Goal: Task Accomplishment & Management: Manage account settings

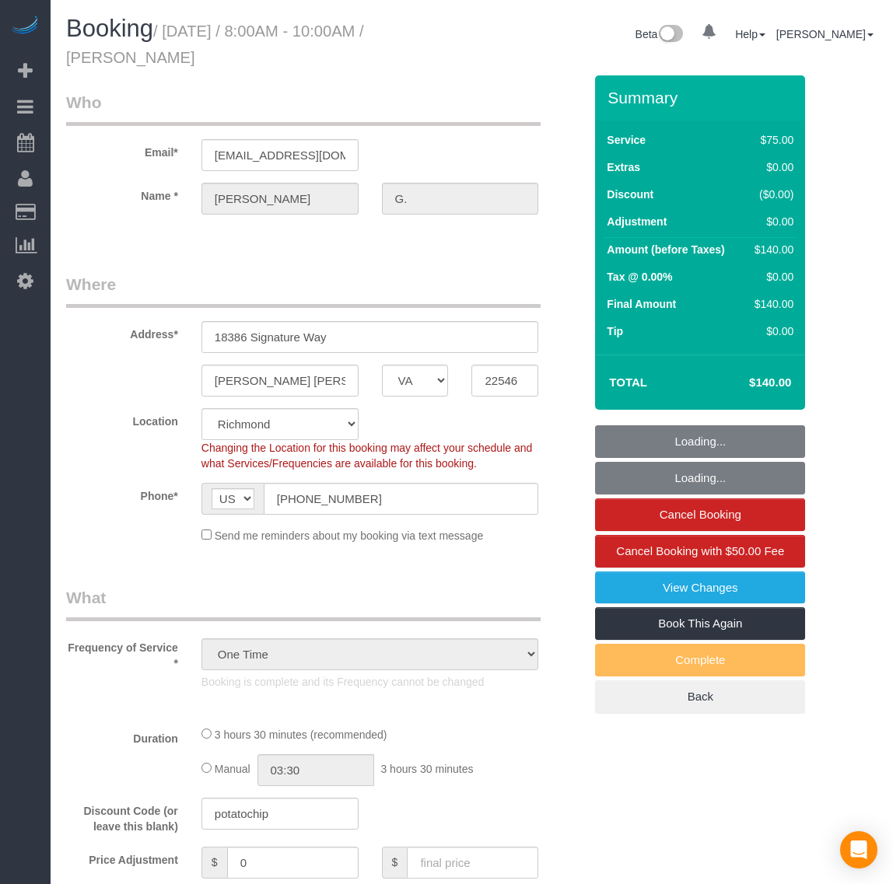
select select "VA"
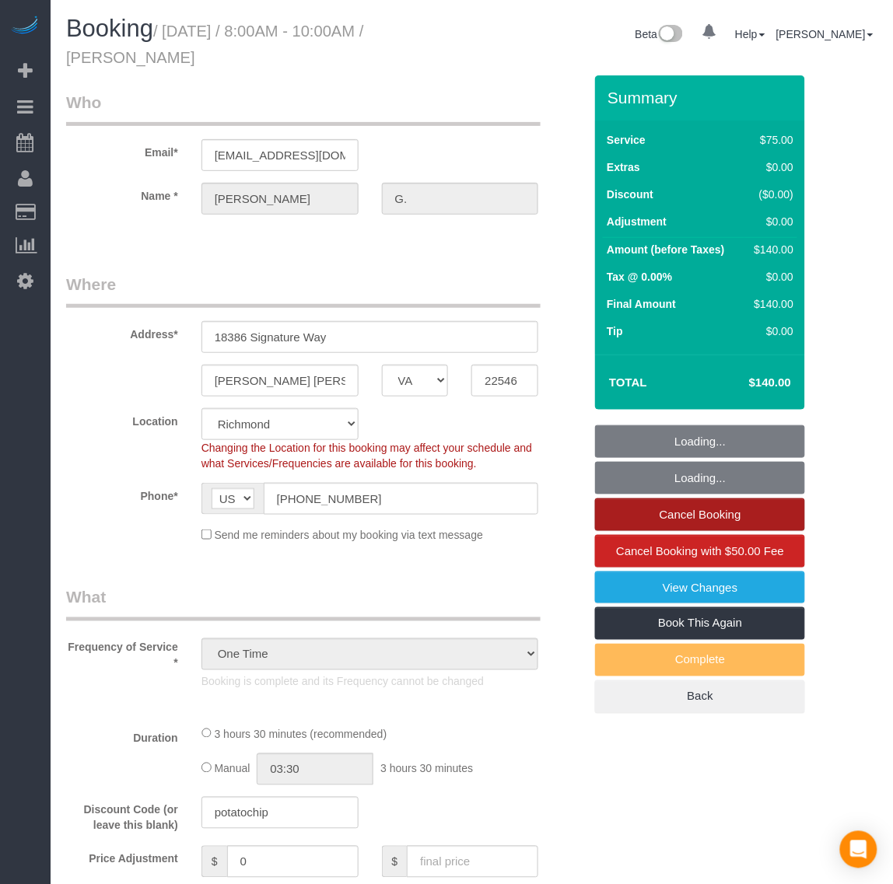
select select "number:1"
select select "number:23"
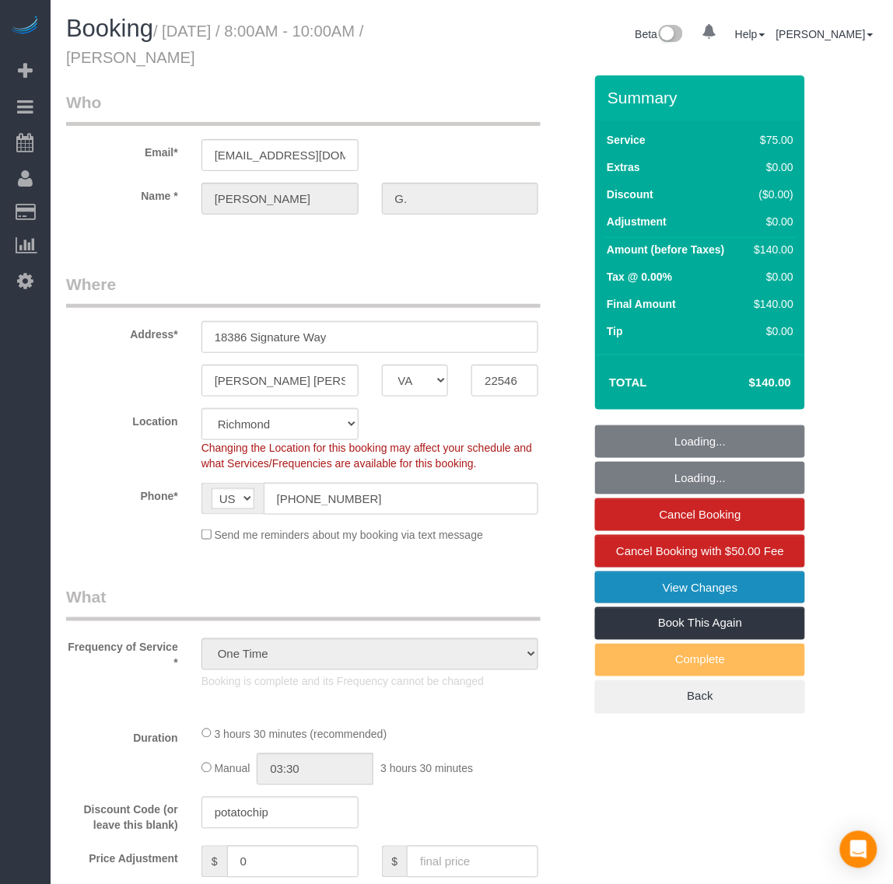
select select "object:980"
select select "2"
select select "spot1"
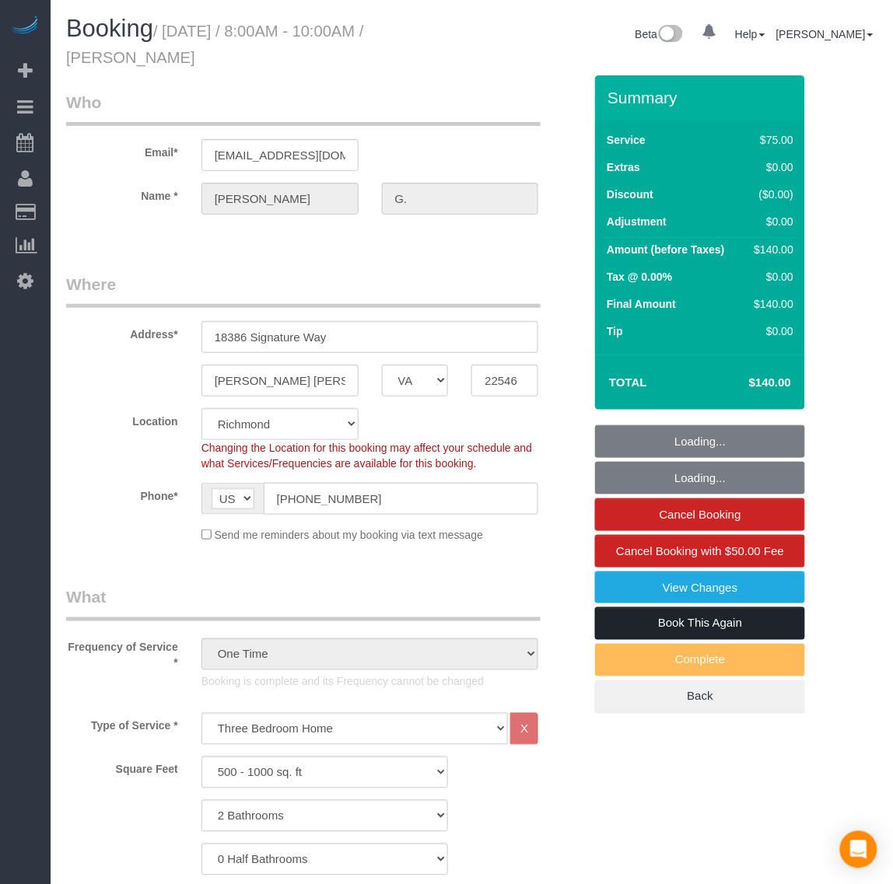
select select "2"
click at [715, 631] on link "Book This Again" at bounding box center [700, 623] width 210 height 33
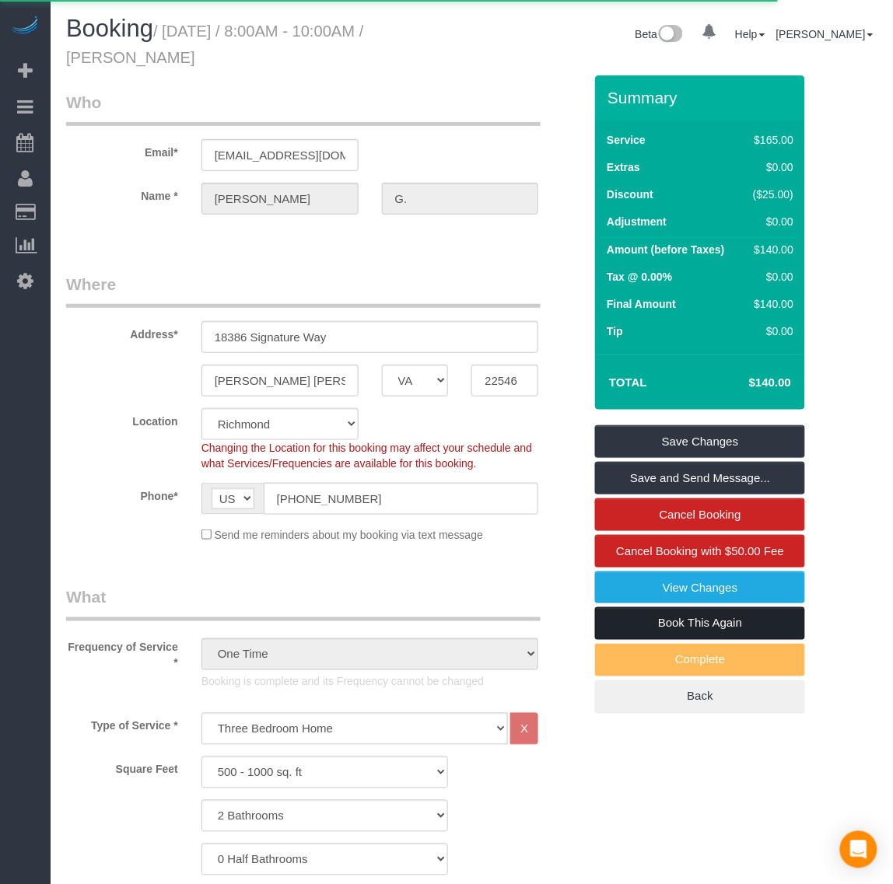
select select "VA"
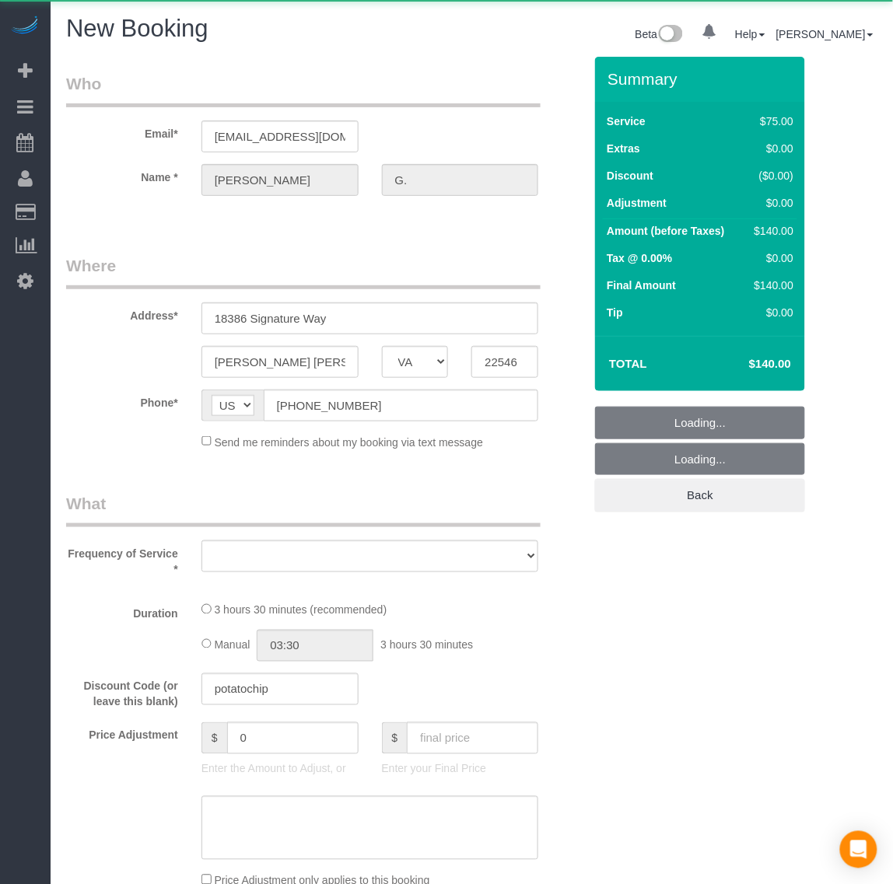
select select "number:1"
select select "object:1616"
select select "string:fspay-e2438eb6-8880-415e-aac2-a1979ed05b82"
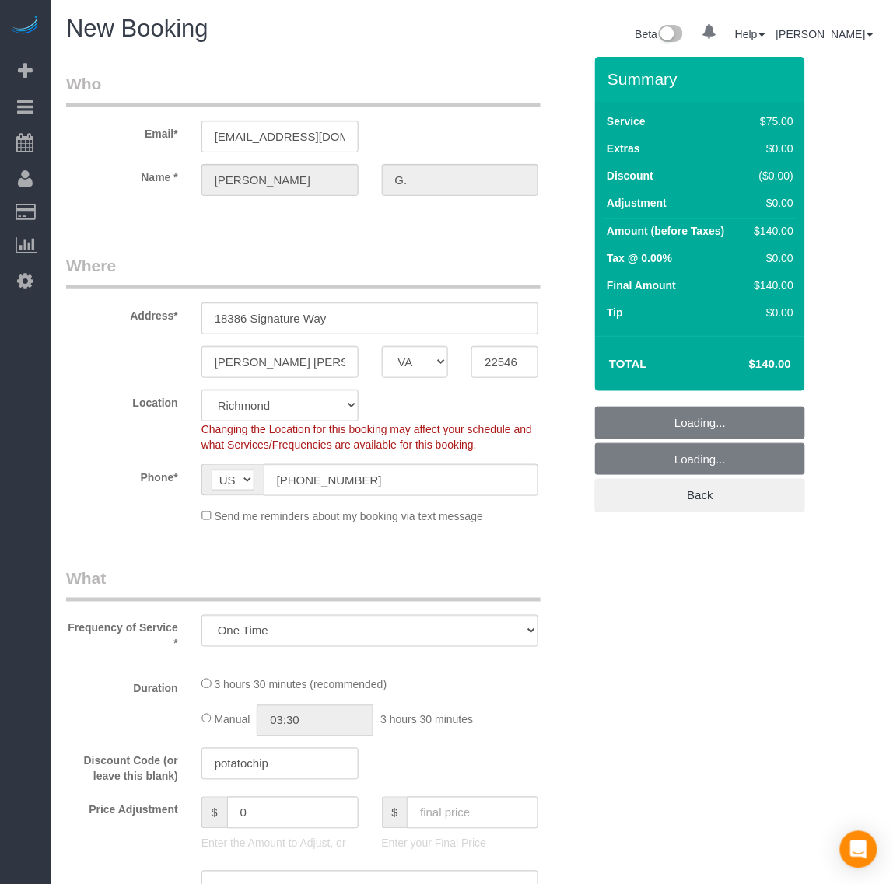
select select "2"
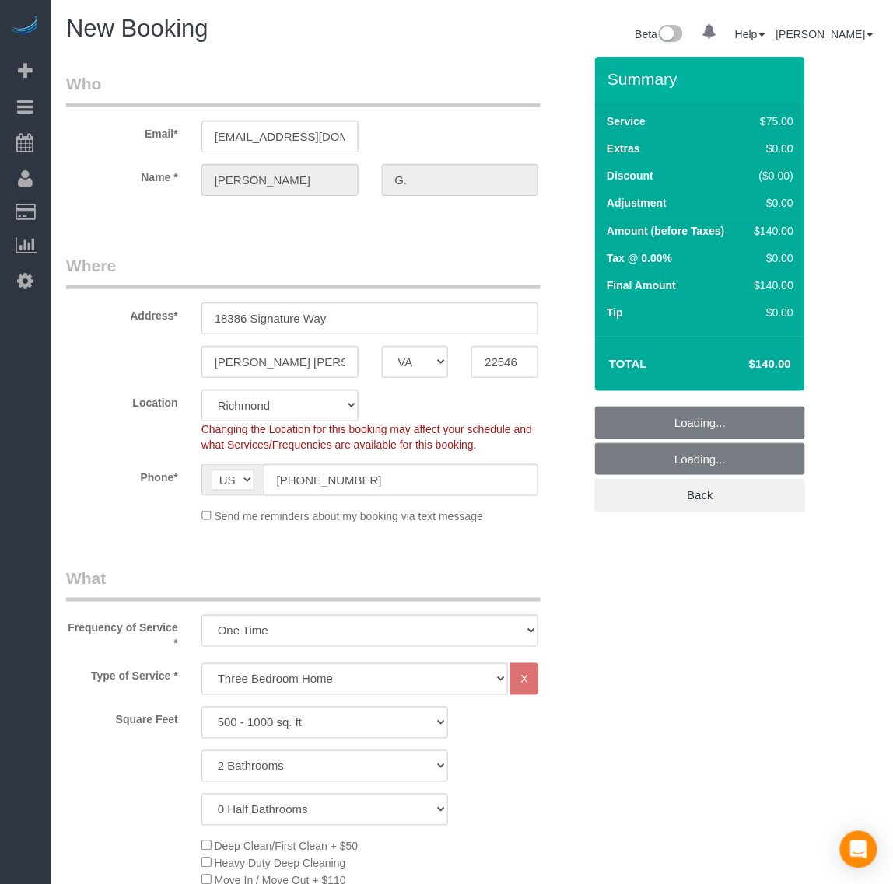
select select "object:1782"
select select "2"
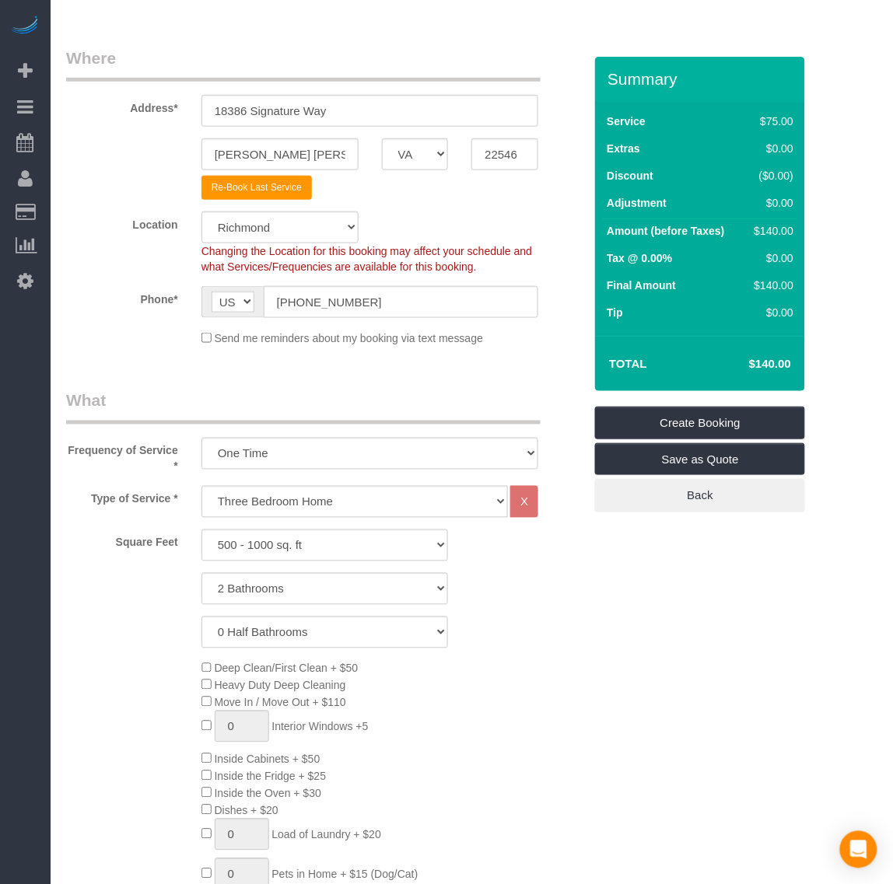
select select "object:1884"
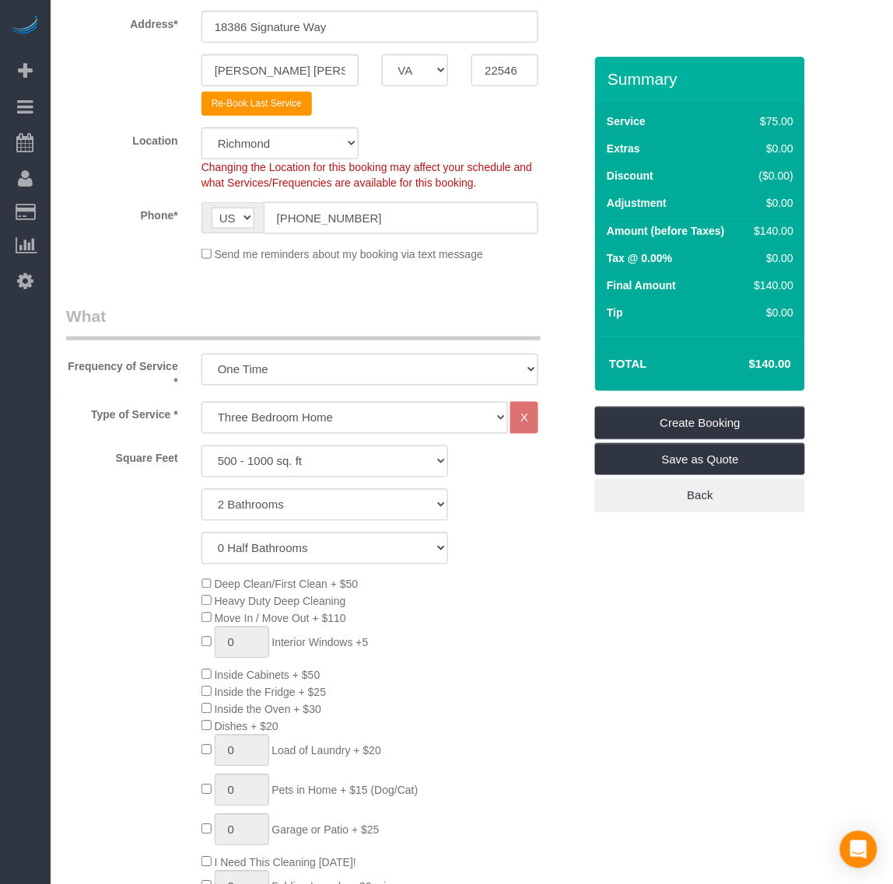
select select "2"
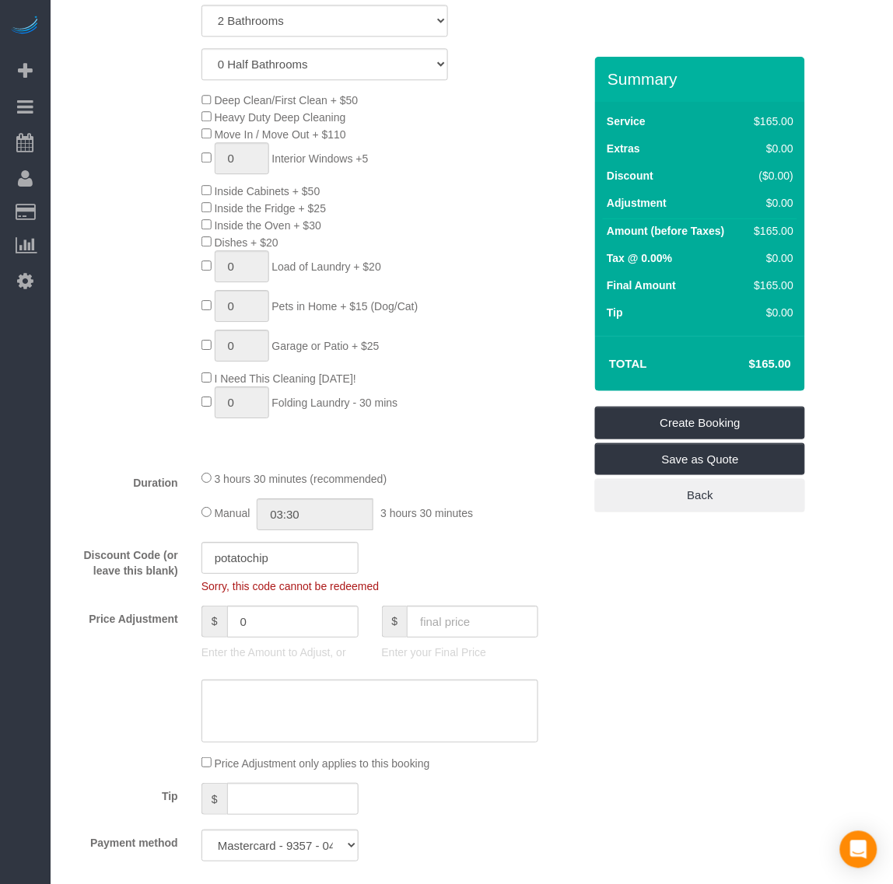
scroll to position [778, 0]
drag, startPoint x: 319, startPoint y: 553, endPoint x: 164, endPoint y: 547, distance: 154.9
click at [165, 547] on div "Discount Code (or leave this blank) potatochip Sorry, this code cannot be redee…" at bounding box center [324, 566] width 540 height 52
click at [475, 610] on input "text" at bounding box center [472, 620] width 131 height 32
type input "140"
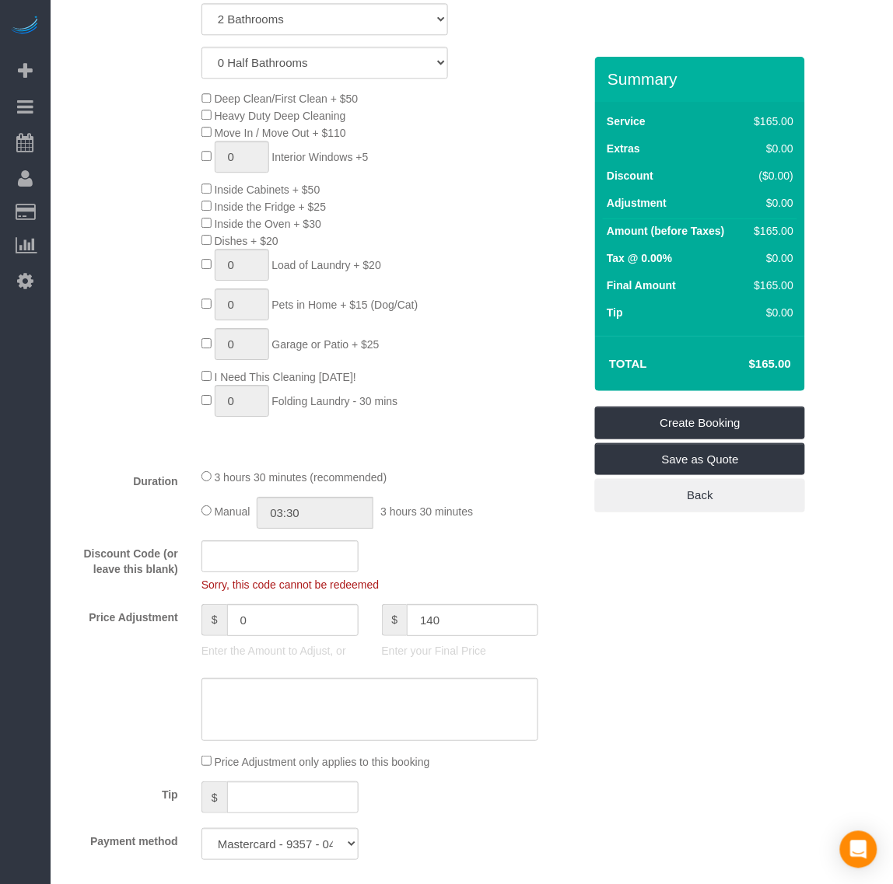
click at [671, 618] on div "Who Email* [EMAIL_ADDRESS][DOMAIN_NAME] Name * [PERSON_NAME] Where Address* [ST…" at bounding box center [471, 685] width 811 height 2812
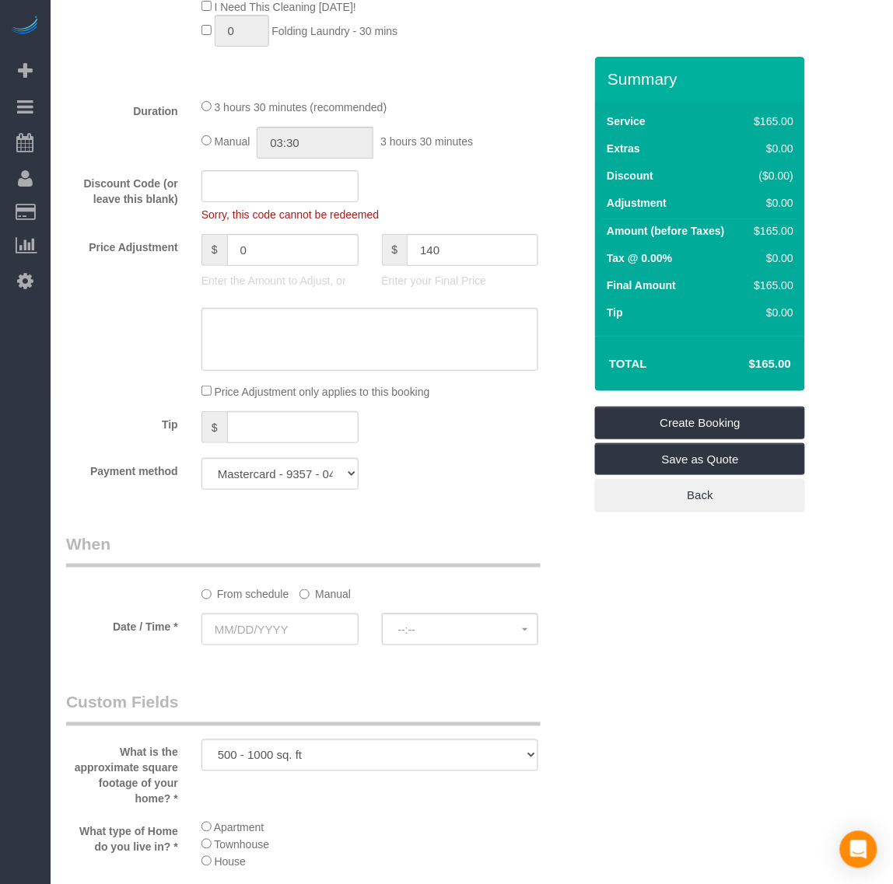
scroll to position [1166, 0]
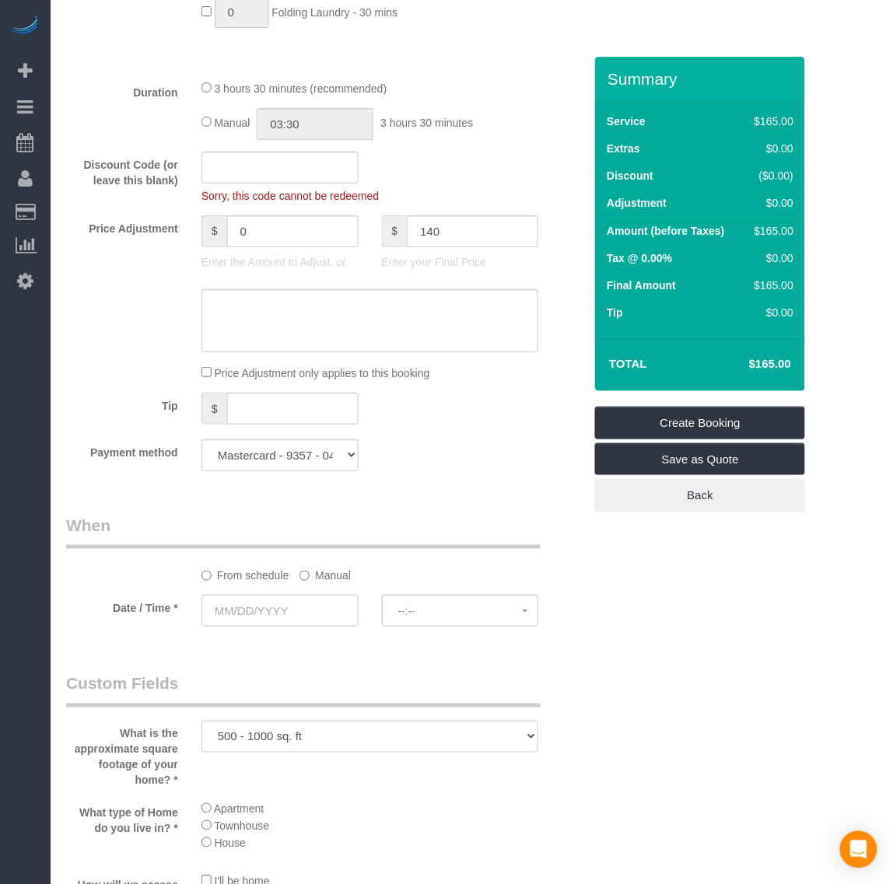
type input "-25"
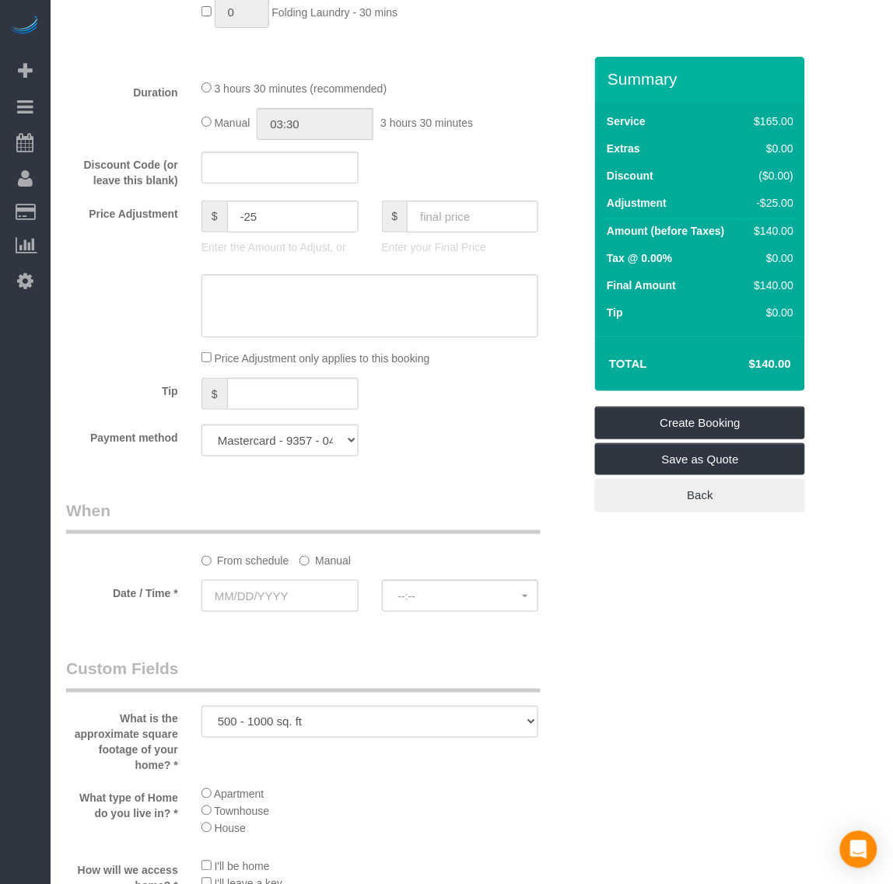
click at [273, 607] on input "text" at bounding box center [279, 596] width 157 height 32
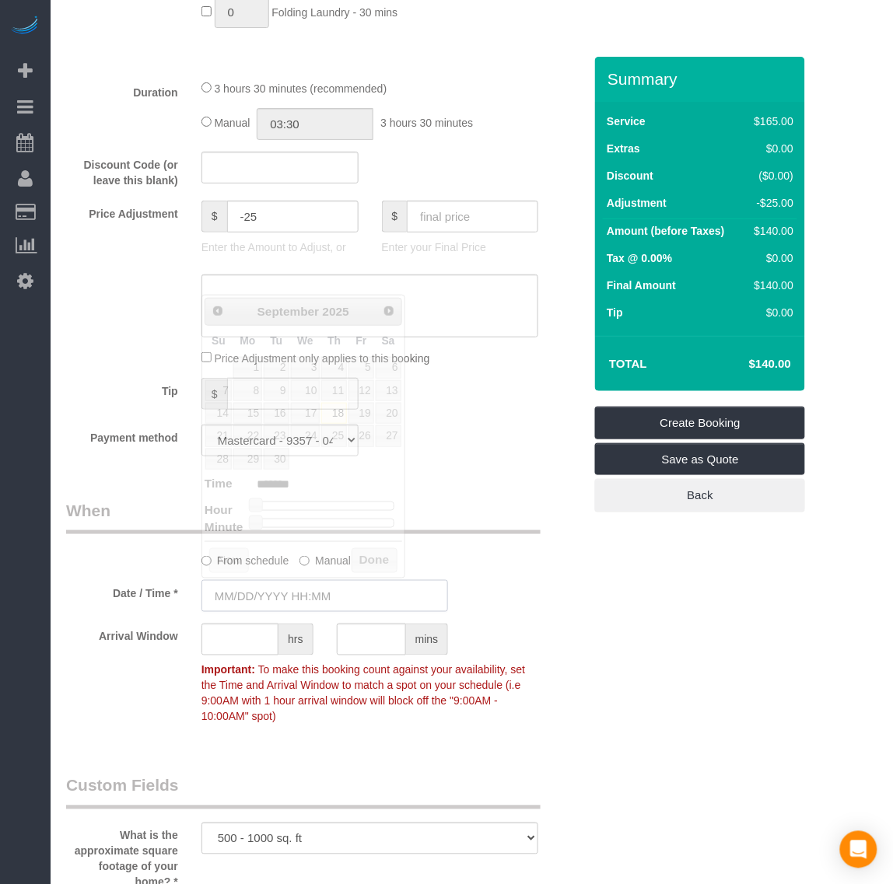
click at [294, 603] on input "text" at bounding box center [324, 596] width 247 height 32
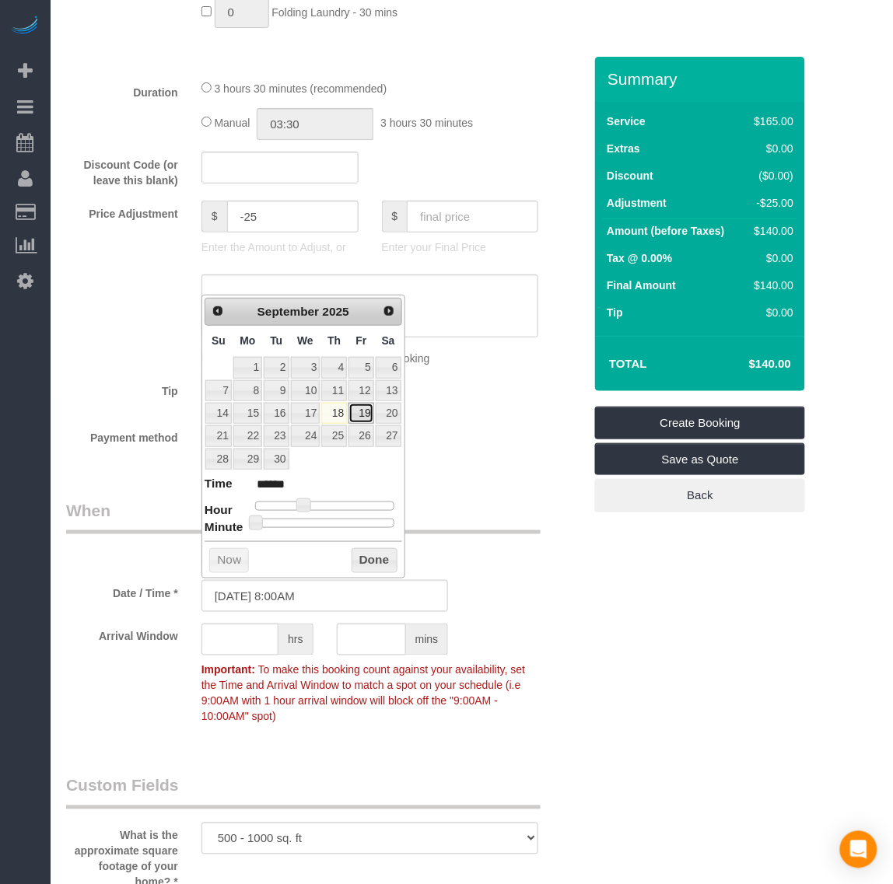
click at [362, 409] on link "19" at bounding box center [360, 413] width 25 height 21
click at [281, 595] on input "[DATE] 8:00AM" at bounding box center [324, 596] width 247 height 32
type input "[DATE] 9:00AM"
type input "******"
type input "[DATE] 10:00AM"
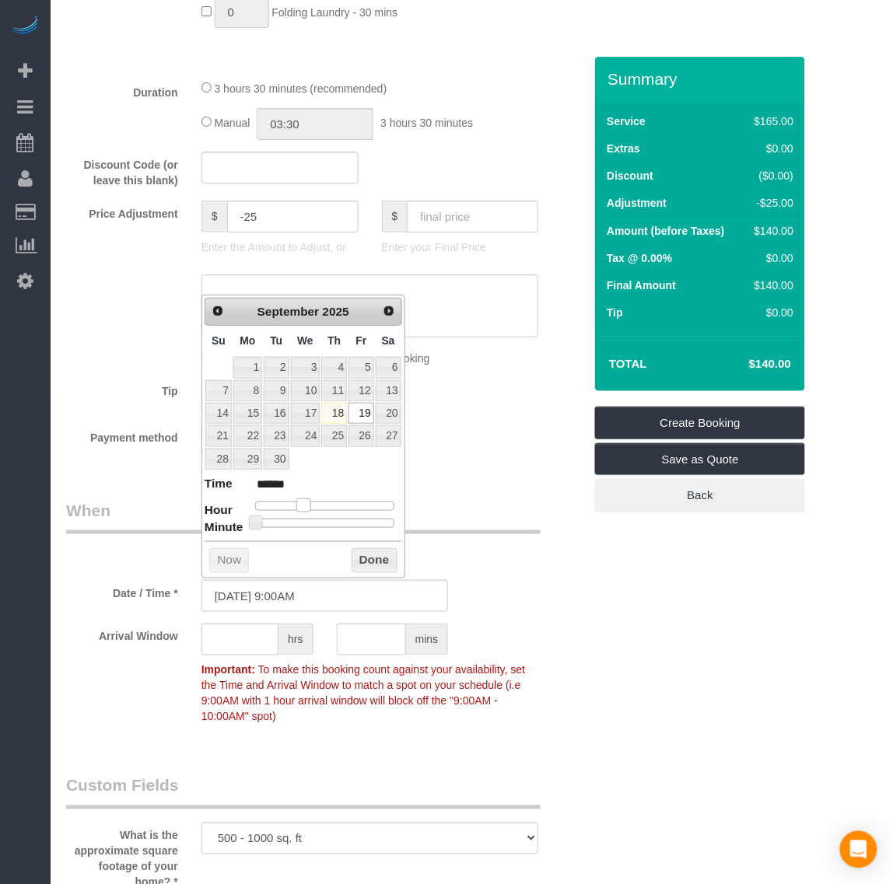
type input "*******"
type input "[DATE] 11:00AM"
type input "*******"
type input "[DATE] 12:00PM"
type input "*******"
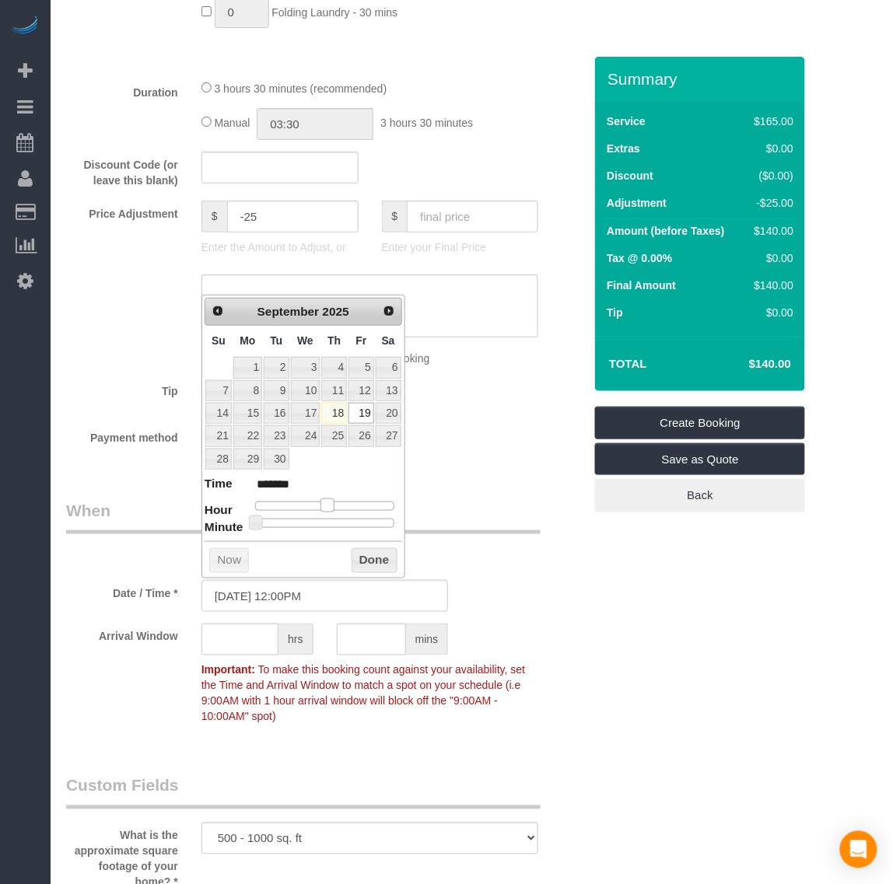
type input "[DATE] 1:00PM"
type input "******"
type input "[DATE] 2:00PM"
type input "******"
drag, startPoint x: 305, startPoint y: 508, endPoint x: 341, endPoint y: 507, distance: 35.8
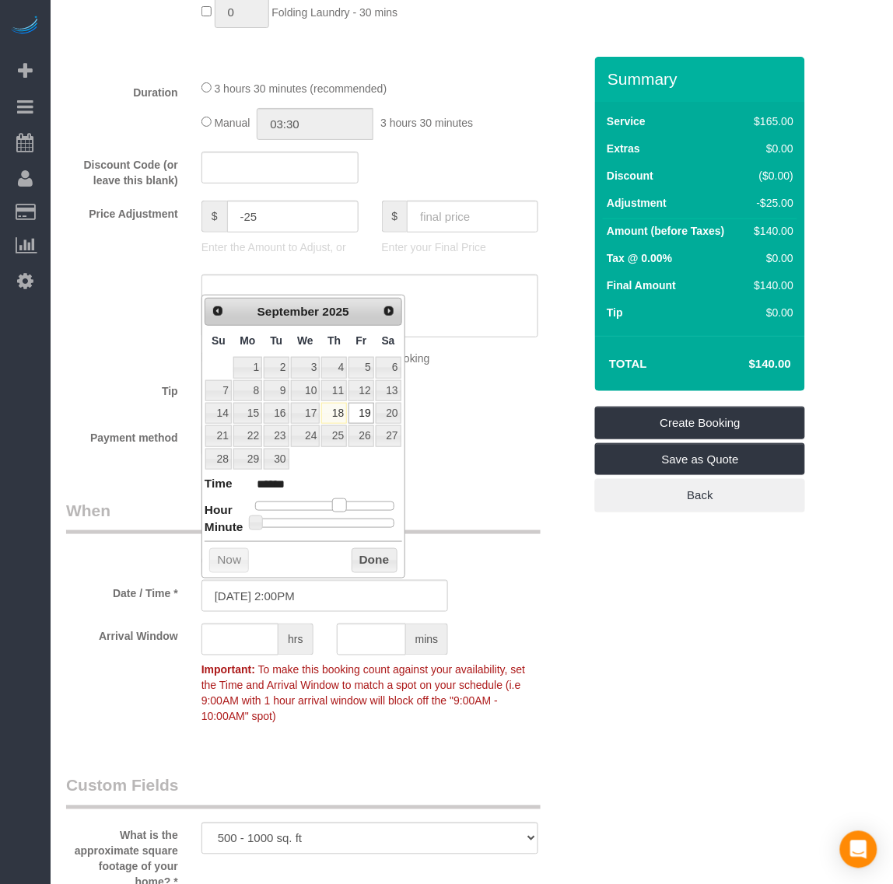
click at [342, 507] on span at bounding box center [339, 505] width 14 height 14
click at [359, 552] on button "Done" at bounding box center [374, 560] width 46 height 25
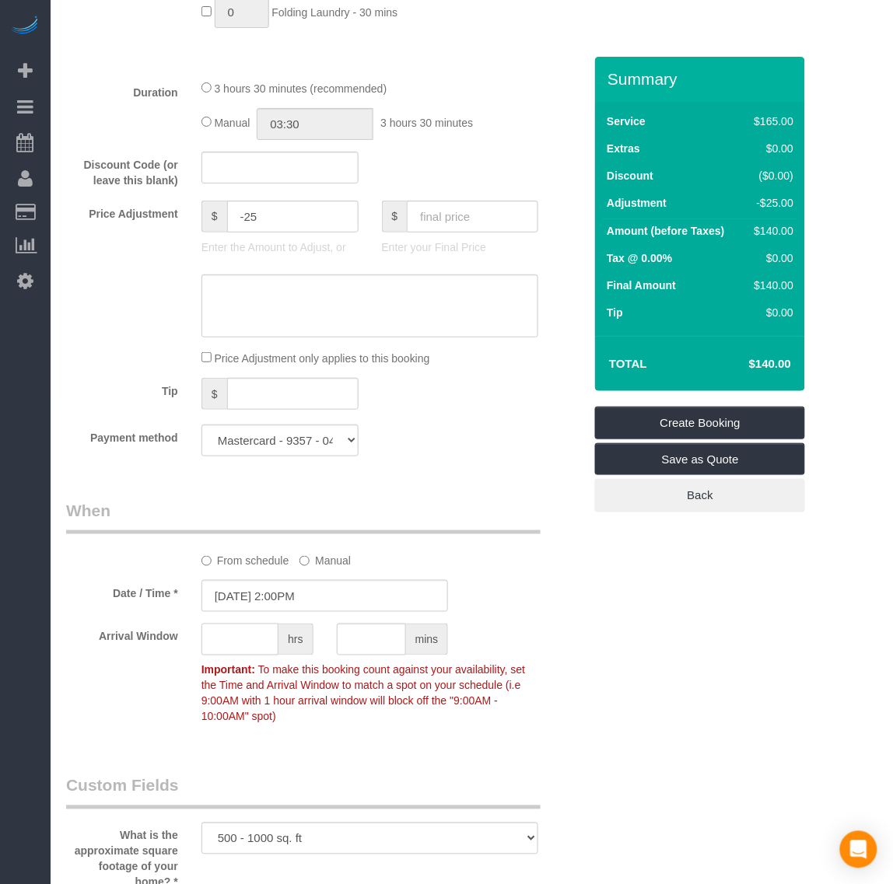
click at [254, 647] on input "text" at bounding box center [239, 640] width 77 height 32
type input "2"
click at [502, 710] on p "Important: To make this booking count against your availability, set the Time a…" at bounding box center [370, 692] width 361 height 66
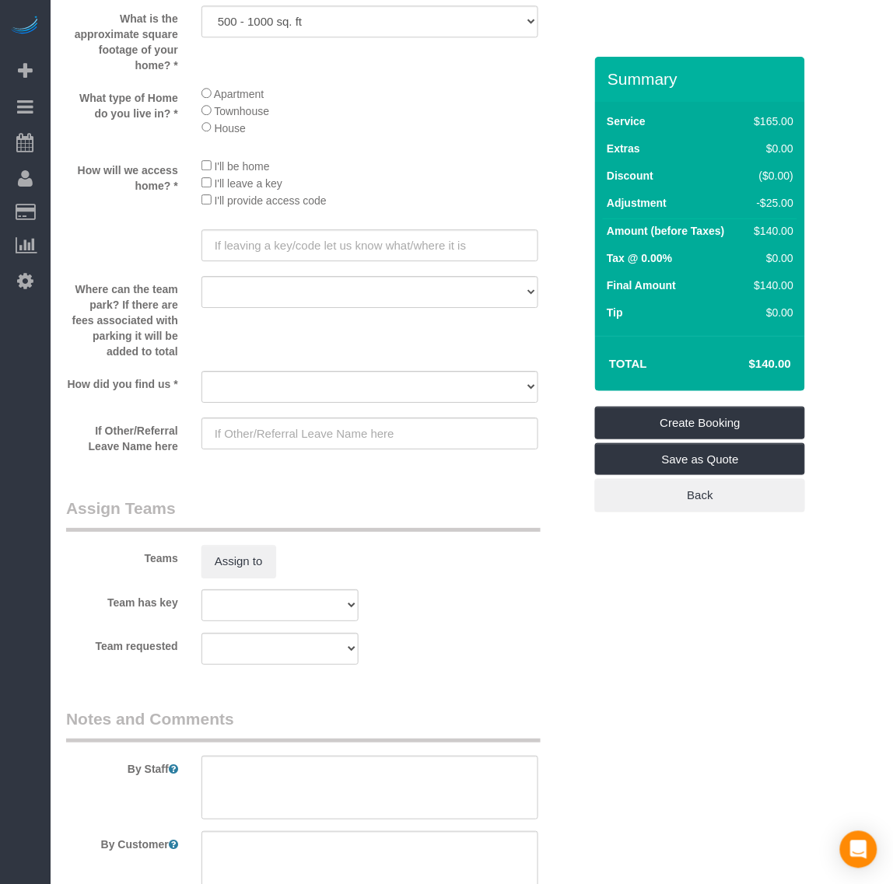
scroll to position [2041, 0]
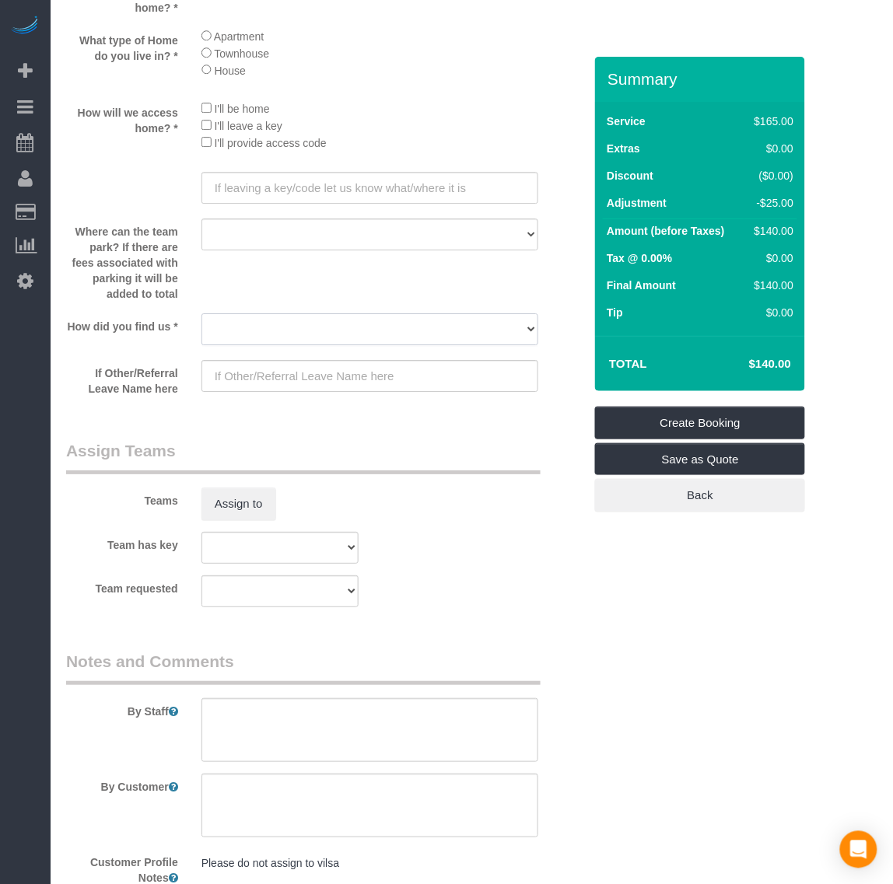
drag, startPoint x: 247, startPoint y: 324, endPoint x: 241, endPoint y: 343, distance: 19.4
click at [247, 324] on select "Yelp Google Twitter Instagram Nextdoor Facebook Returning Customer Craigslist R…" at bounding box center [369, 329] width 337 height 32
select select "number:42"
click at [201, 314] on select "Yelp Google Twitter Instagram Nextdoor Facebook Returning Customer Craigslist R…" at bounding box center [369, 329] width 337 height 32
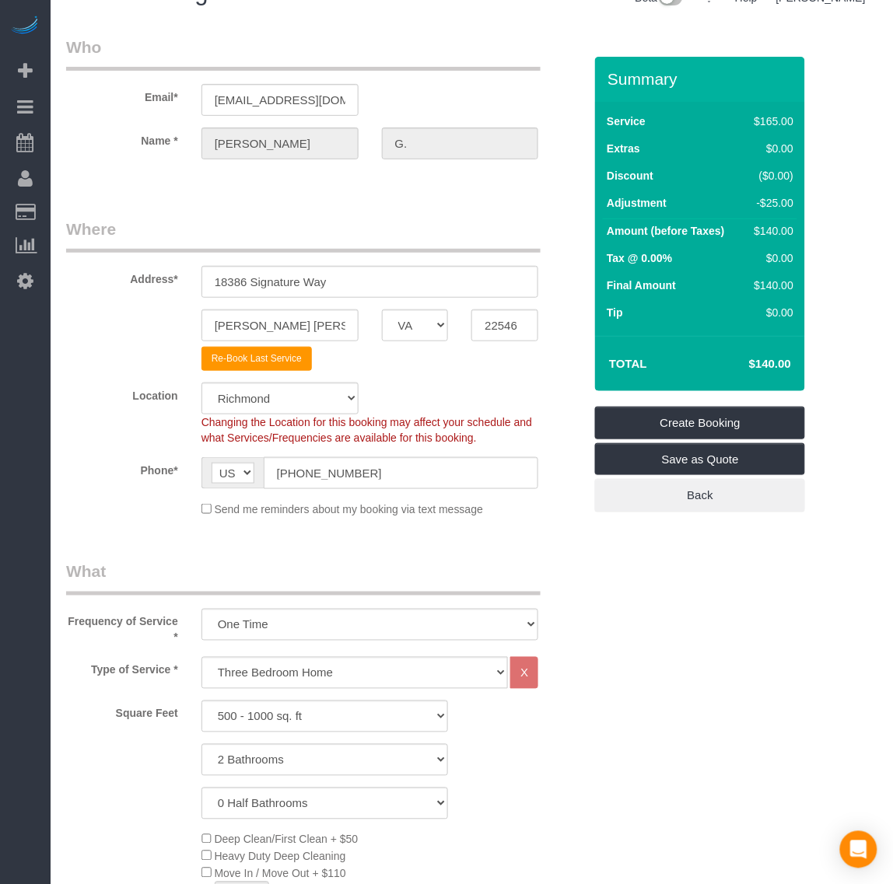
scroll to position [0, 0]
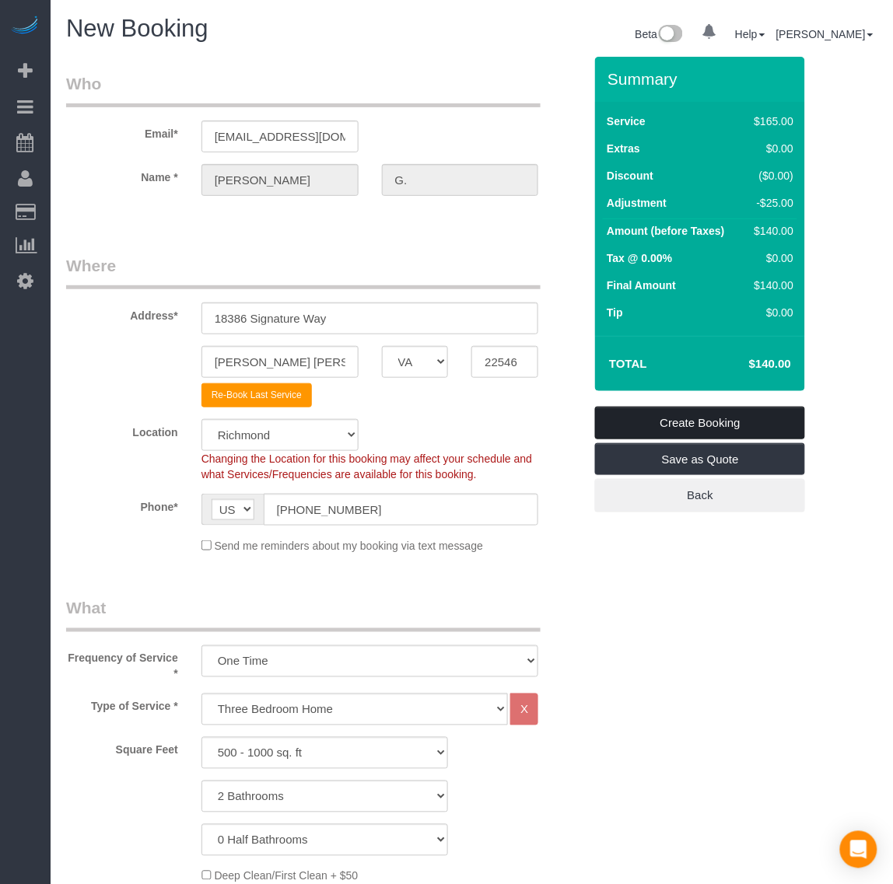
click at [712, 412] on link "Create Booking" at bounding box center [700, 423] width 210 height 33
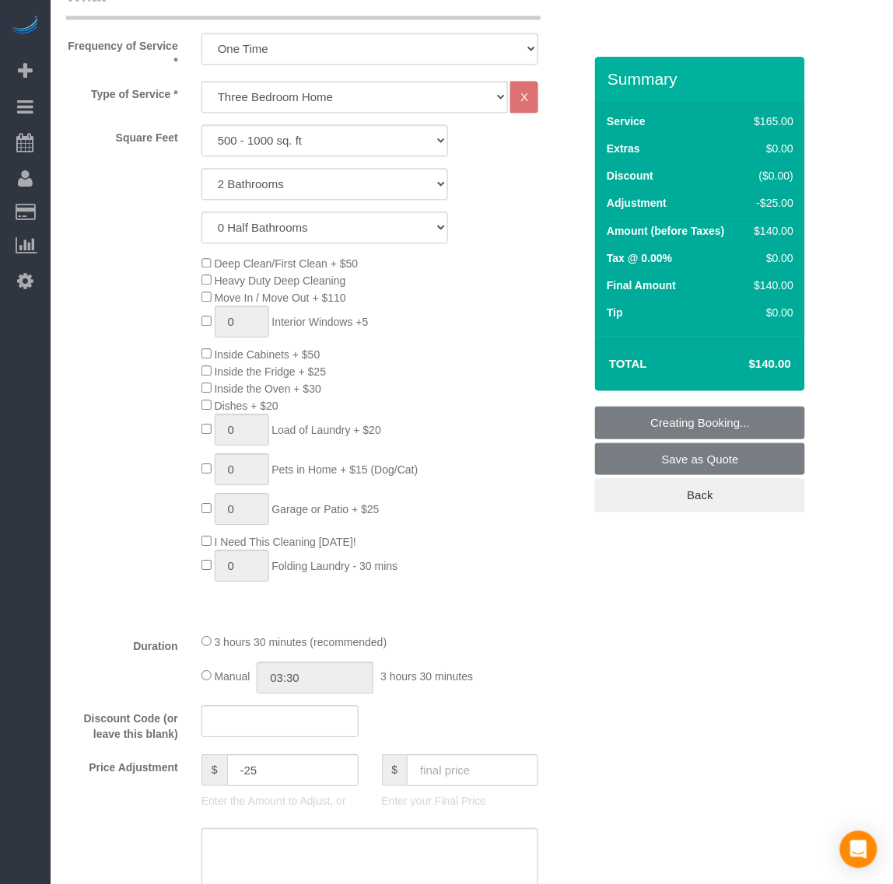
scroll to position [972, 0]
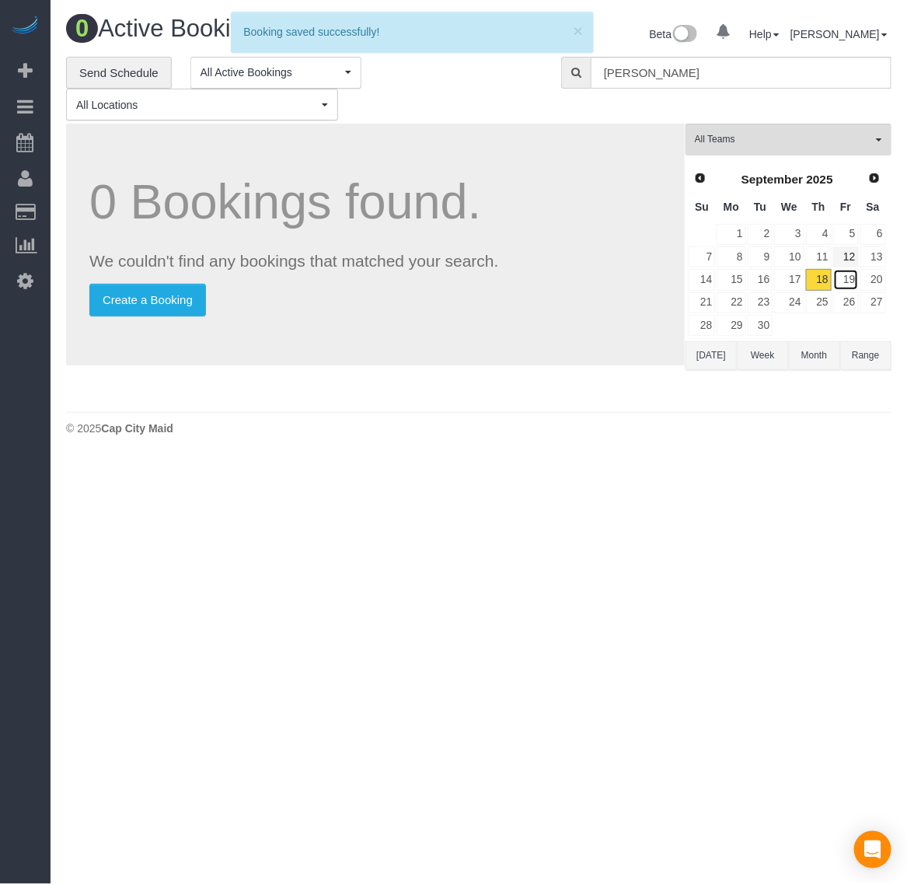
click at [852, 261] on tbody "1 2 3 4 5 6 7 8 9 10 11 12 13 14 15 16 17 18 19 20 21 22 23 24 25 26 27 28 29 30" at bounding box center [787, 280] width 199 height 114
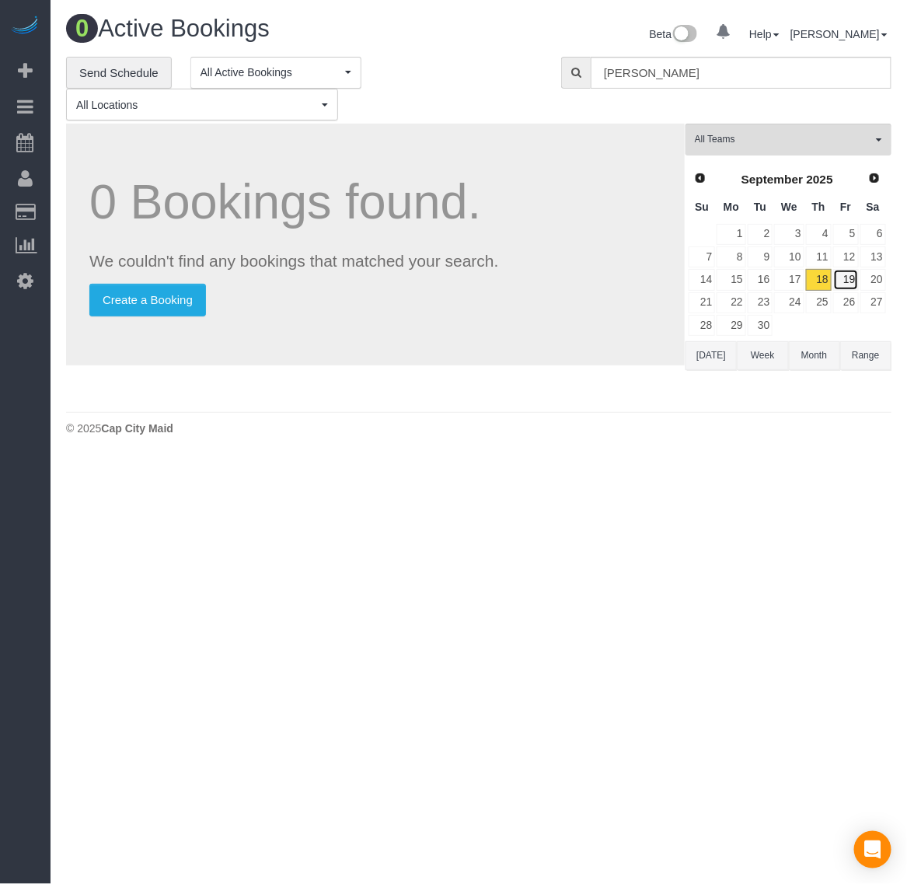
click at [858, 274] on link "19" at bounding box center [847, 279] width 26 height 21
